Goal: Information Seeking & Learning: Learn about a topic

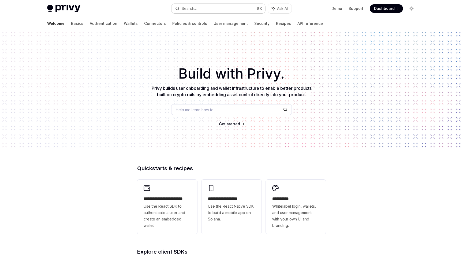
click at [208, 7] on button "Search... ⌘ K" at bounding box center [218, 9] width 94 height 10
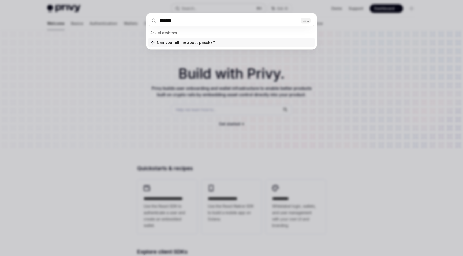
type input "********"
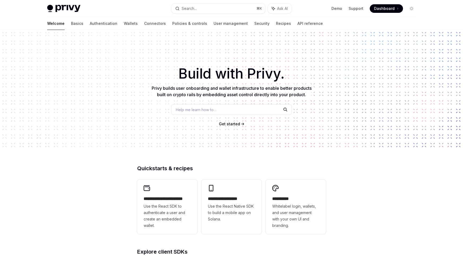
scroll to position [30, 0]
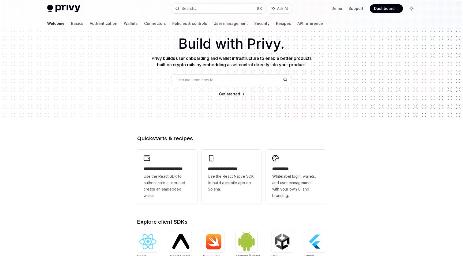
type textarea "*"
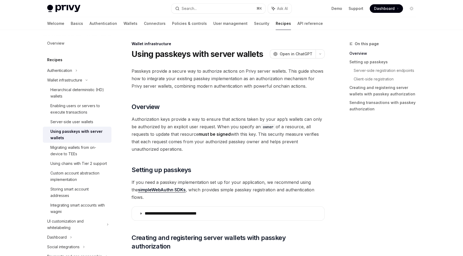
scroll to position [17, 0]
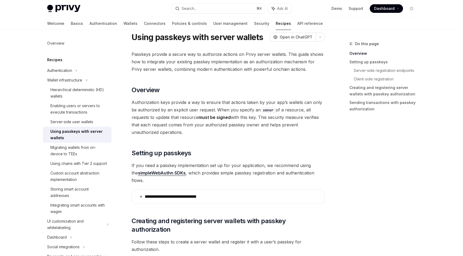
click at [199, 108] on span "Authorization keys provide a way to ensure that actions taken by your app’s wal…" at bounding box center [227, 117] width 193 height 37
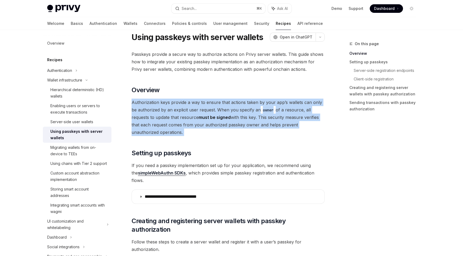
click at [199, 108] on span "Authorization keys provide a way to ensure that actions taken by your app’s wal…" at bounding box center [227, 117] width 193 height 37
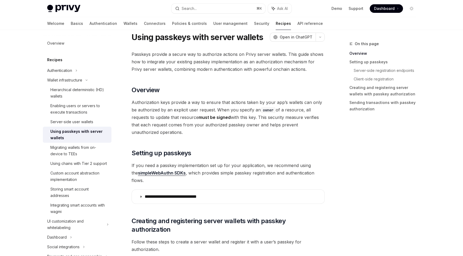
click at [219, 108] on span "Authorization keys provide a way to ensure that actions taken by your app’s wal…" at bounding box center [227, 117] width 193 height 37
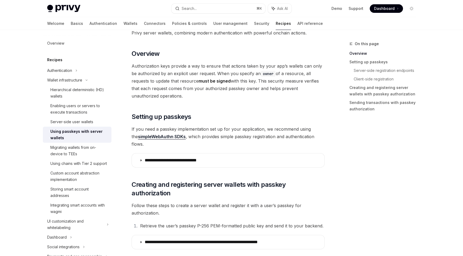
scroll to position [105, 0]
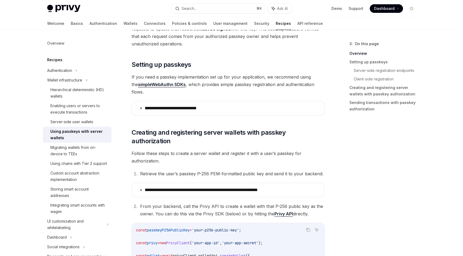
click at [220, 78] on span "If you need a passkey implementation set up for your application, we recommend …" at bounding box center [227, 84] width 193 height 22
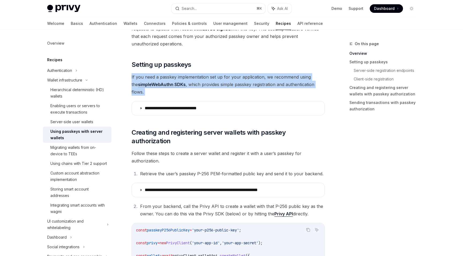
click at [220, 78] on span "If you need a passkey implementation set up for your application, we recommend …" at bounding box center [227, 84] width 193 height 22
click at [212, 78] on span "If you need a passkey implementation set up for your application, we recommend …" at bounding box center [227, 84] width 193 height 22
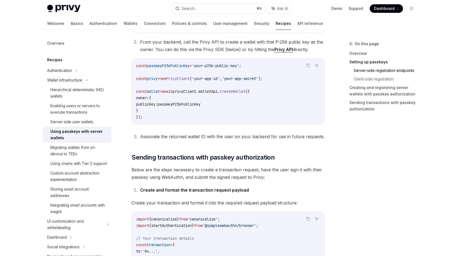
scroll to position [271, 0]
click at [188, 101] on span "passkeyP256PublicKey" at bounding box center [178, 103] width 43 height 5
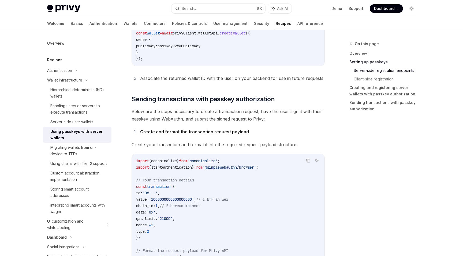
scroll to position [329, 0]
click at [203, 94] on span "Sending transactions with passkey authorization" at bounding box center [202, 98] width 143 height 9
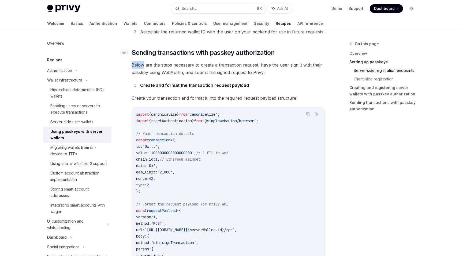
scroll to position [375, 0]
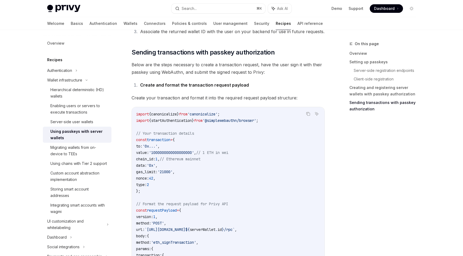
click at [153, 63] on span "Below are the steps necessary to create a transaction request, have the user si…" at bounding box center [227, 68] width 193 height 15
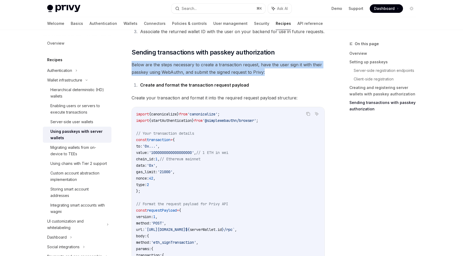
click at [153, 63] on span "Below are the steps necessary to create a transaction request, have the user si…" at bounding box center [227, 68] width 193 height 15
click at [163, 63] on span "Below are the steps necessary to create a transaction request, have the user si…" at bounding box center [227, 68] width 193 height 15
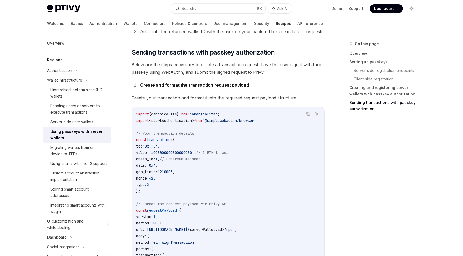
scroll to position [391, 0]
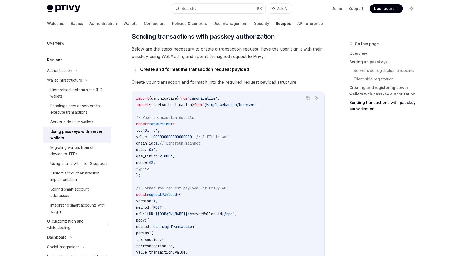
click at [163, 78] on span "Create your transaction and format it into the required request payload structu…" at bounding box center [227, 81] width 193 height 7
click at [163, 80] on div "**********" at bounding box center [227, 255] width 193 height 1158
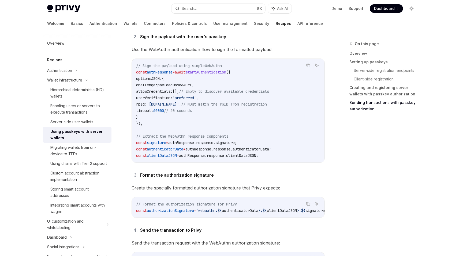
scroll to position [767, 0]
click at [196, 6] on div "Search..." at bounding box center [188, 8] width 15 height 6
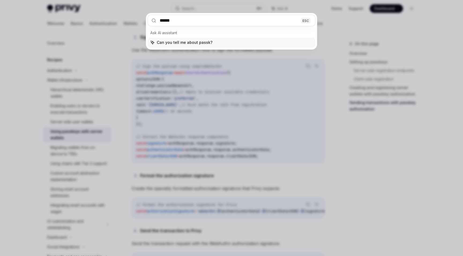
type input "*******"
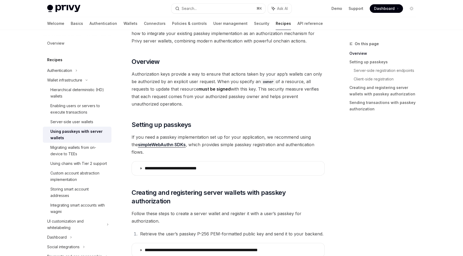
scroll to position [0, 0]
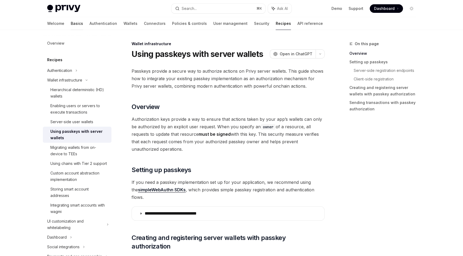
click at [71, 21] on link "Basics" at bounding box center [77, 23] width 12 height 13
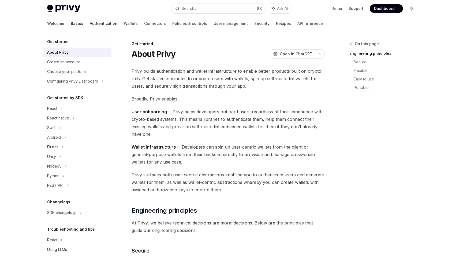
click at [90, 21] on link "Authentication" at bounding box center [104, 23] width 28 height 13
type textarea "*"
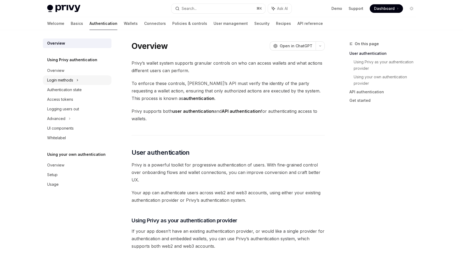
click at [64, 82] on div "Login methods" at bounding box center [60, 80] width 26 height 6
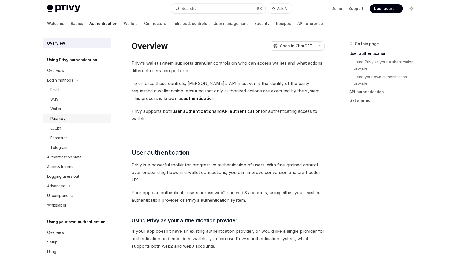
click at [59, 118] on div "Passkey" at bounding box center [57, 119] width 15 height 6
click at [56, 118] on div "Passkey" at bounding box center [57, 119] width 15 height 6
click at [62, 119] on div "Passkey" at bounding box center [57, 119] width 15 height 6
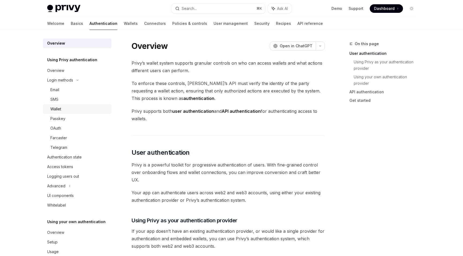
click at [66, 109] on div "Wallet" at bounding box center [79, 109] width 58 height 6
click at [63, 118] on div "Passkey" at bounding box center [57, 119] width 15 height 6
click at [73, 80] on div "Login methods" at bounding box center [60, 80] width 26 height 6
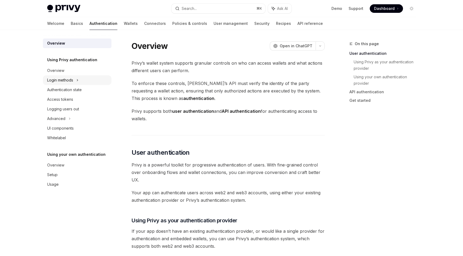
click at [73, 80] on div "Login methods" at bounding box center [60, 80] width 26 height 6
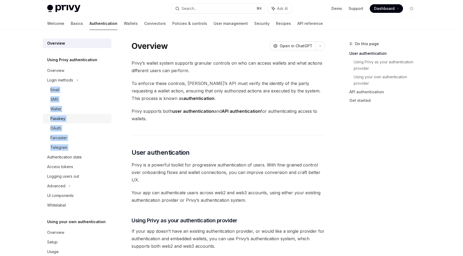
click at [58, 116] on div "Passkey" at bounding box center [57, 119] width 15 height 6
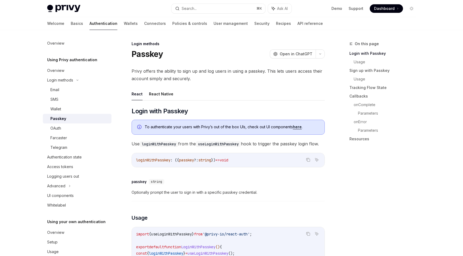
click at [210, 81] on span "Privy offers the ability to sign up and log users in using a passkey. This lets…" at bounding box center [227, 74] width 193 height 15
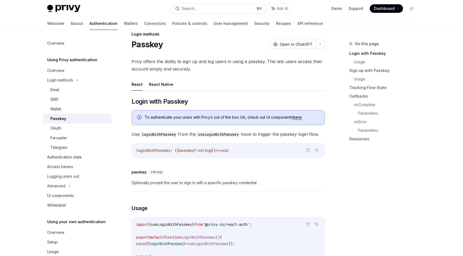
scroll to position [10, 0]
click at [210, 81] on ul "React React Native" at bounding box center [227, 84] width 193 height 13
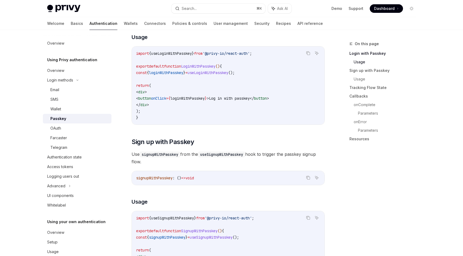
scroll to position [0, 0]
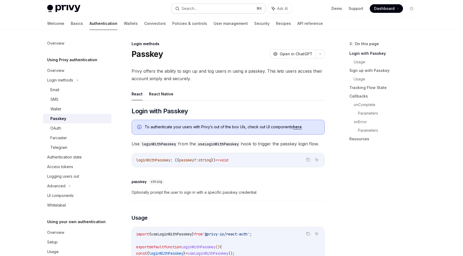
click at [195, 6] on div "Search..." at bounding box center [188, 8] width 15 height 6
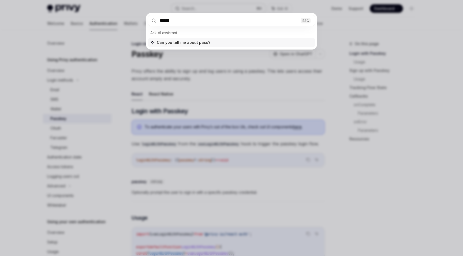
type input "*******"
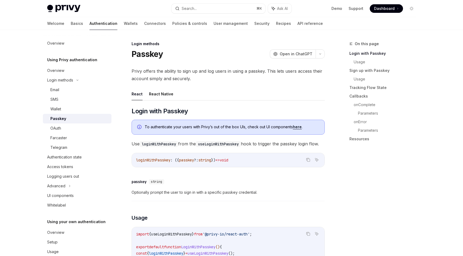
type textarea "*"
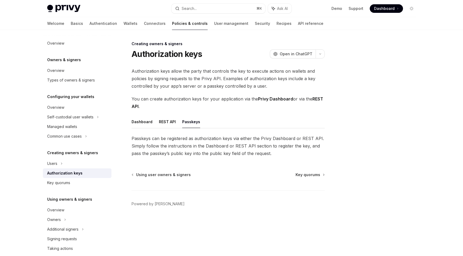
click at [203, 2] on div "Privy Docs home page Search... ⌘ K Ask AI Demo Support Dashboard Dashboard Sear…" at bounding box center [231, 8] width 368 height 17
click at [203, 8] on button "Search... ⌘ K" at bounding box center [218, 9] width 94 height 10
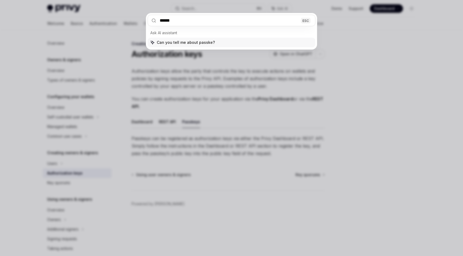
type input "*******"
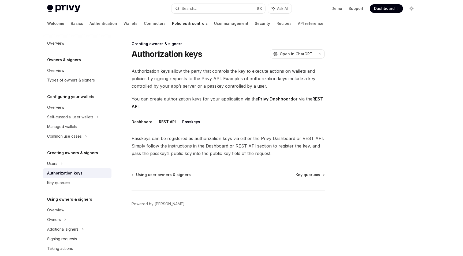
click at [177, 141] on span "Passkeys can be registered as authorization keys via either the Privy Dashboard…" at bounding box center [227, 146] width 193 height 22
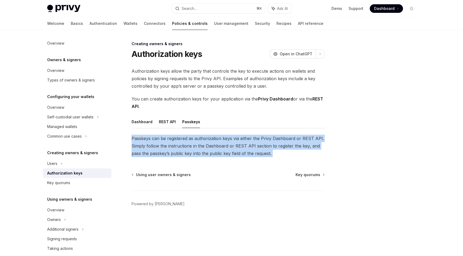
click at [177, 141] on span "Passkeys can be registered as authorization keys via either the Privy Dashboard…" at bounding box center [227, 146] width 193 height 22
click at [181, 142] on span "Passkeys can be registered as authorization keys via either the Privy Dashboard…" at bounding box center [227, 146] width 193 height 22
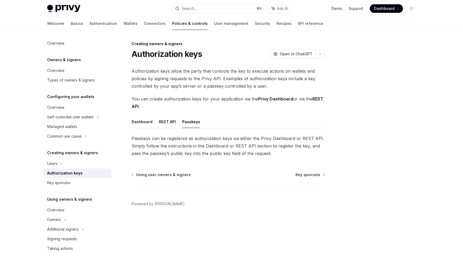
click at [180, 145] on span "Passkeys can be registered as authorization keys via either the Privy Dashboard…" at bounding box center [227, 146] width 193 height 22
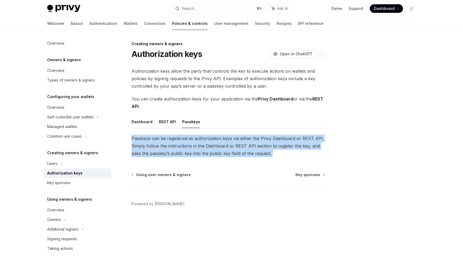
click at [180, 145] on span "Passkeys can be registered as authorization keys via either the Privy Dashboard…" at bounding box center [227, 146] width 193 height 22
click at [194, 147] on span "Passkeys can be registered as authorization keys via either the Privy Dashboard…" at bounding box center [227, 146] width 193 height 22
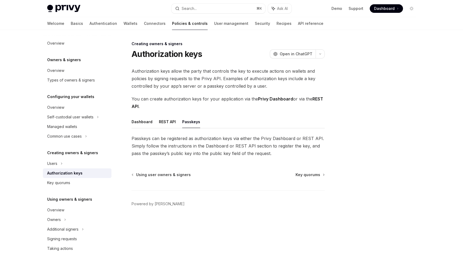
click at [194, 147] on span "Passkeys can be registered as authorization keys via either the Privy Dashboard…" at bounding box center [227, 146] width 193 height 22
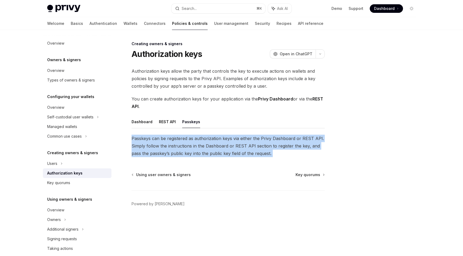
click at [194, 147] on span "Passkeys can be registered as authorization keys via either the Privy Dashboard…" at bounding box center [227, 146] width 193 height 22
click at [200, 149] on span "Passkeys can be registered as authorization keys via either the Privy Dashboard…" at bounding box center [227, 146] width 193 height 22
